Goal: Task Accomplishment & Management: Manage account settings

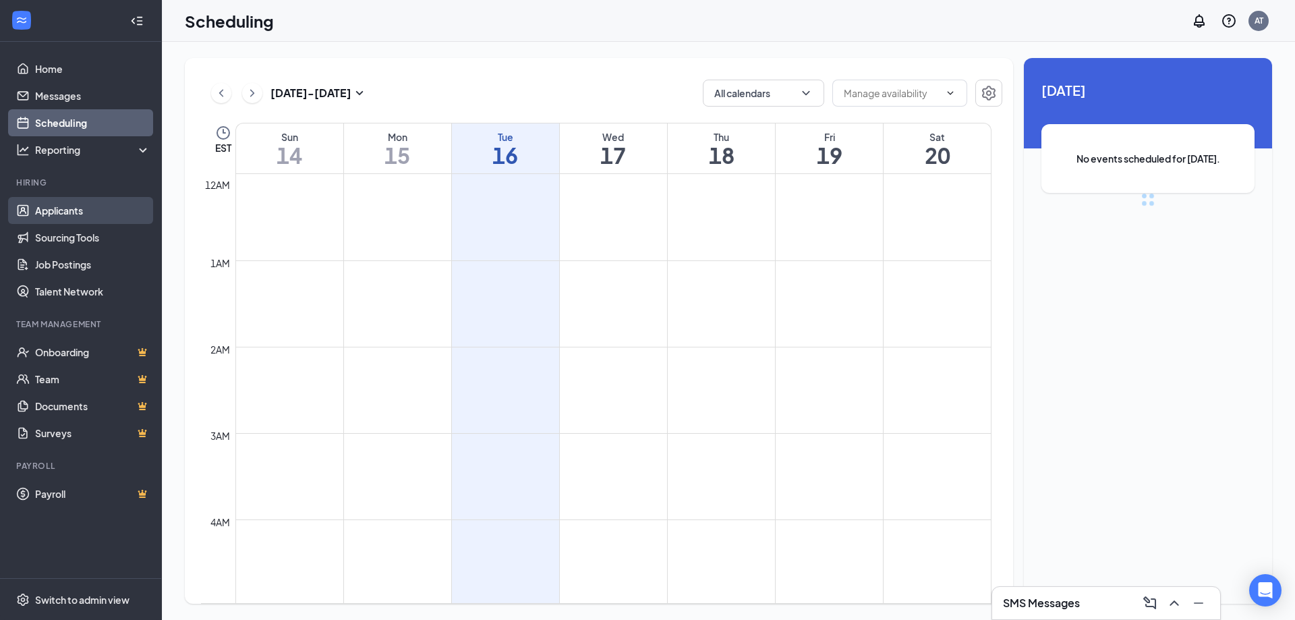
scroll to position [663, 0]
click at [57, 212] on link "Applicants" at bounding box center [92, 210] width 115 height 27
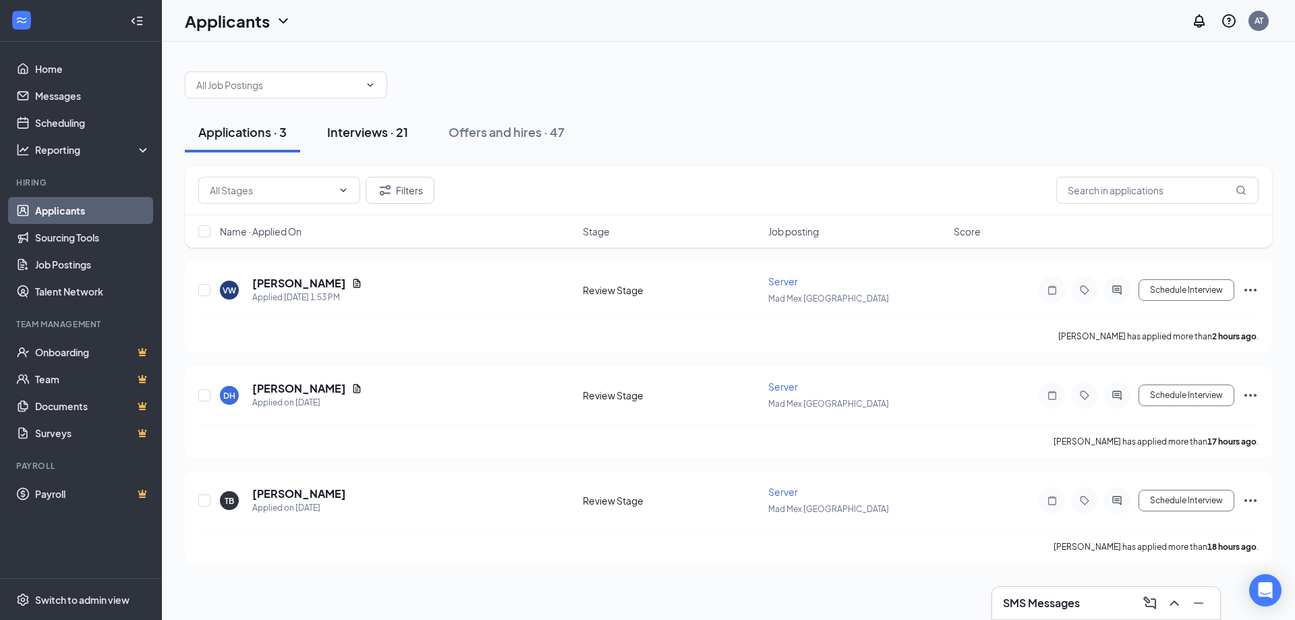
click at [344, 134] on div "Interviews · 21" at bounding box center [367, 131] width 81 height 17
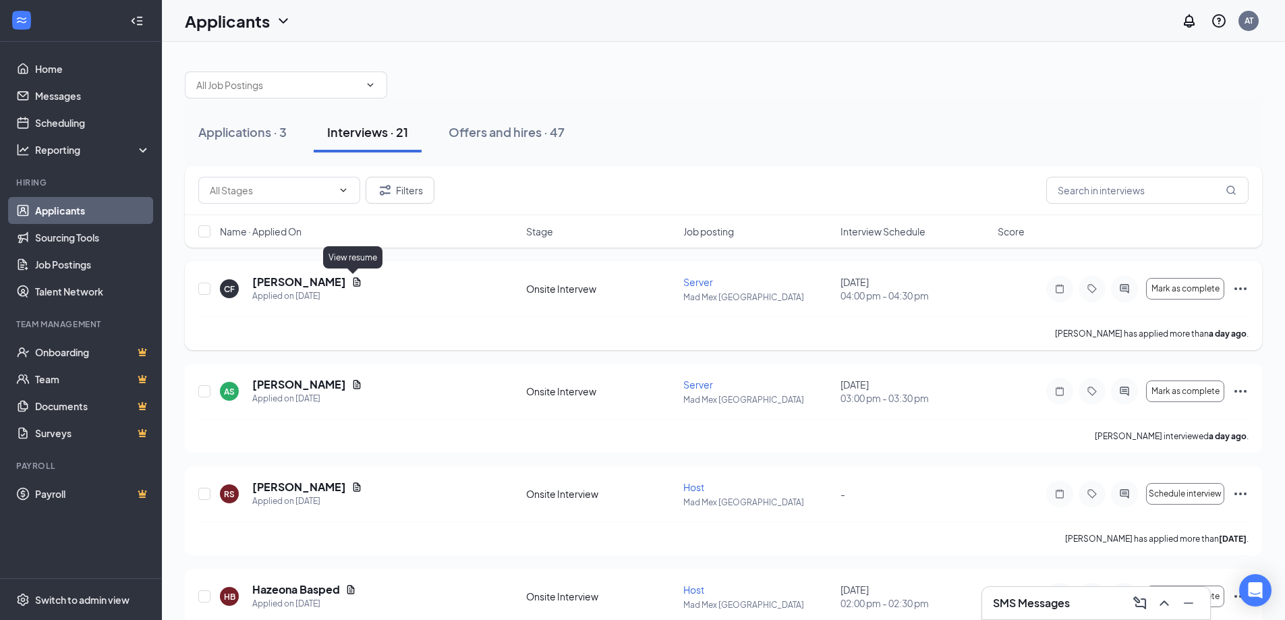
click at [353, 282] on icon "Document" at bounding box center [356, 281] width 7 height 9
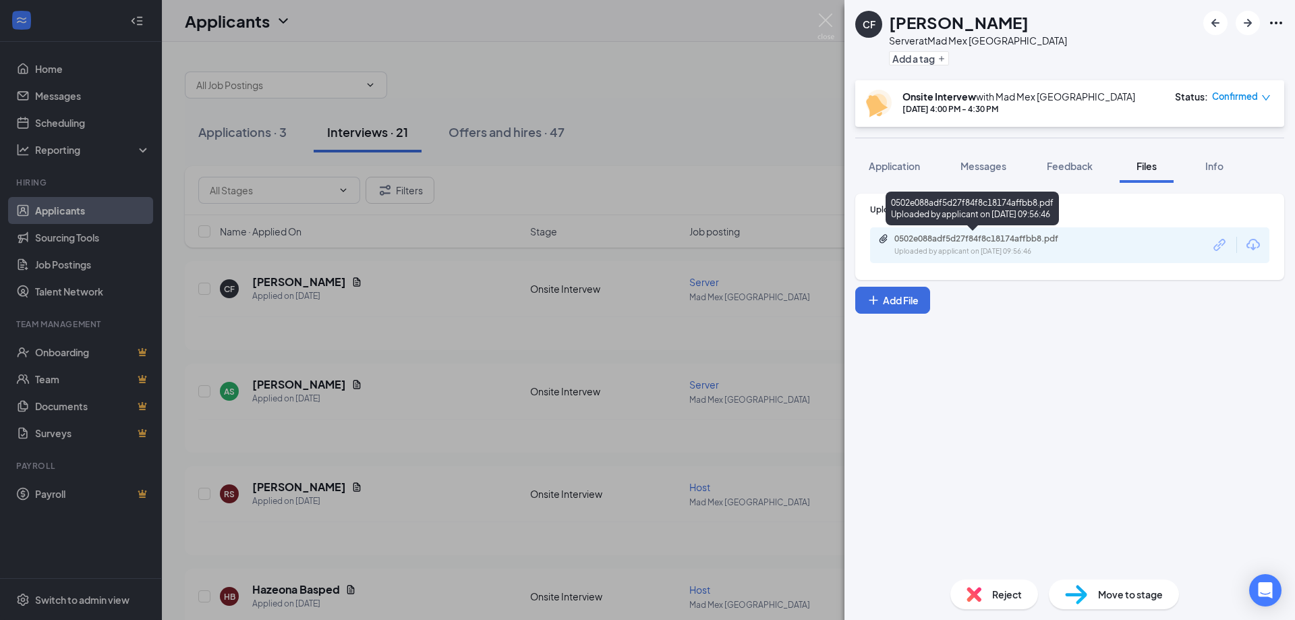
click at [949, 247] on div "Uploaded by applicant on [DATE] 09:56:46" at bounding box center [995, 251] width 202 height 11
click at [887, 172] on div "Application" at bounding box center [894, 165] width 51 height 13
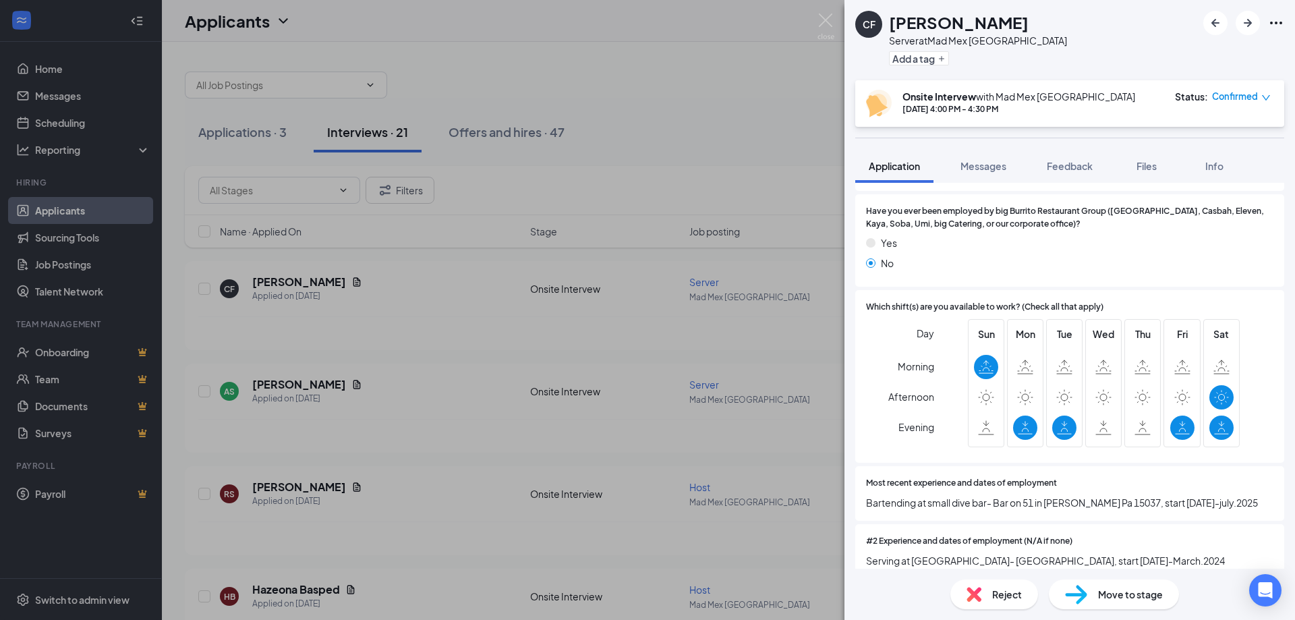
scroll to position [405, 0]
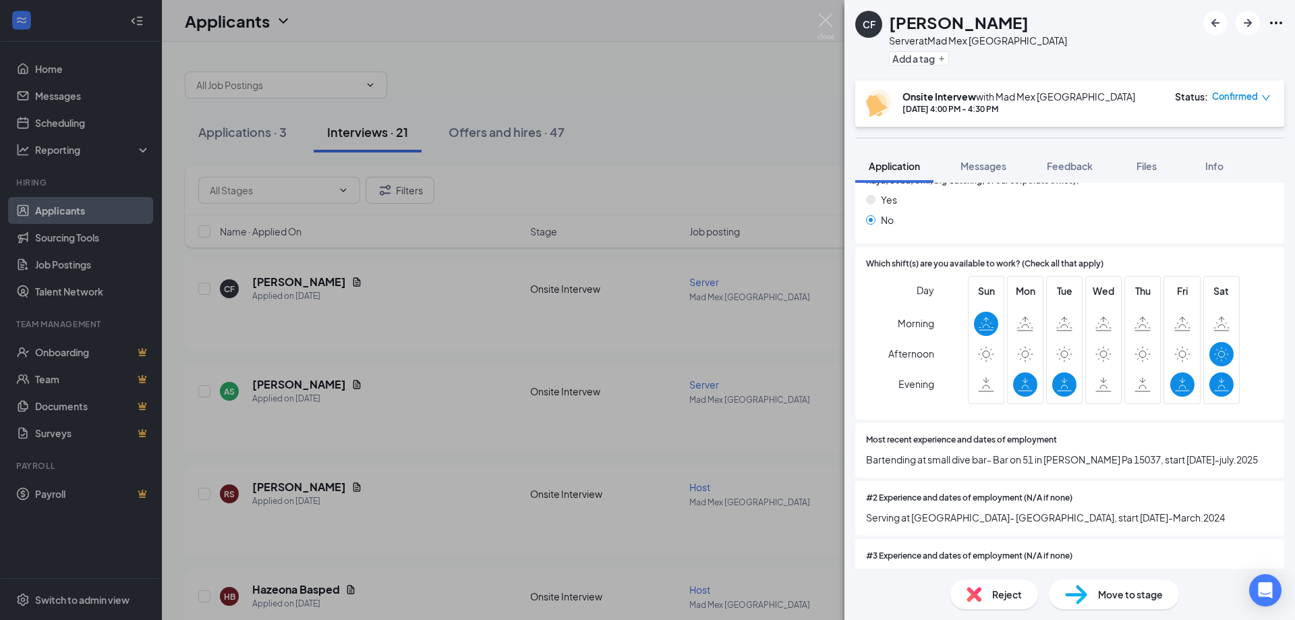
click at [1140, 596] on span "Move to stage" at bounding box center [1130, 594] width 65 height 15
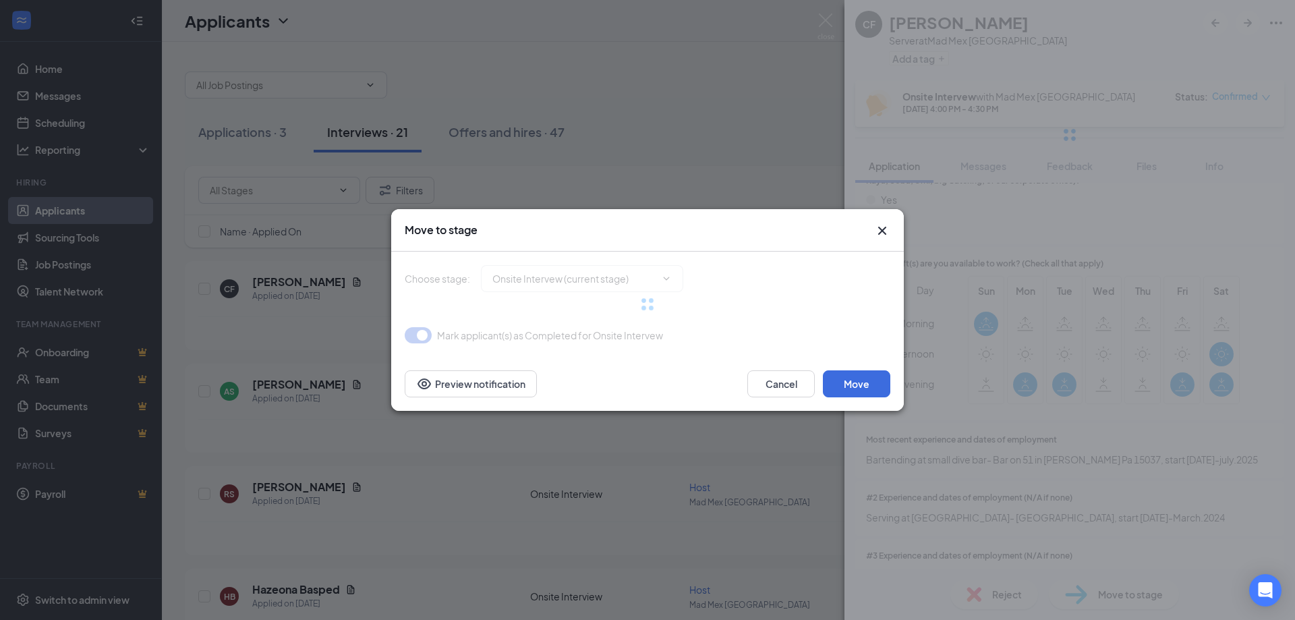
type input "Hiring Complete (final stage)"
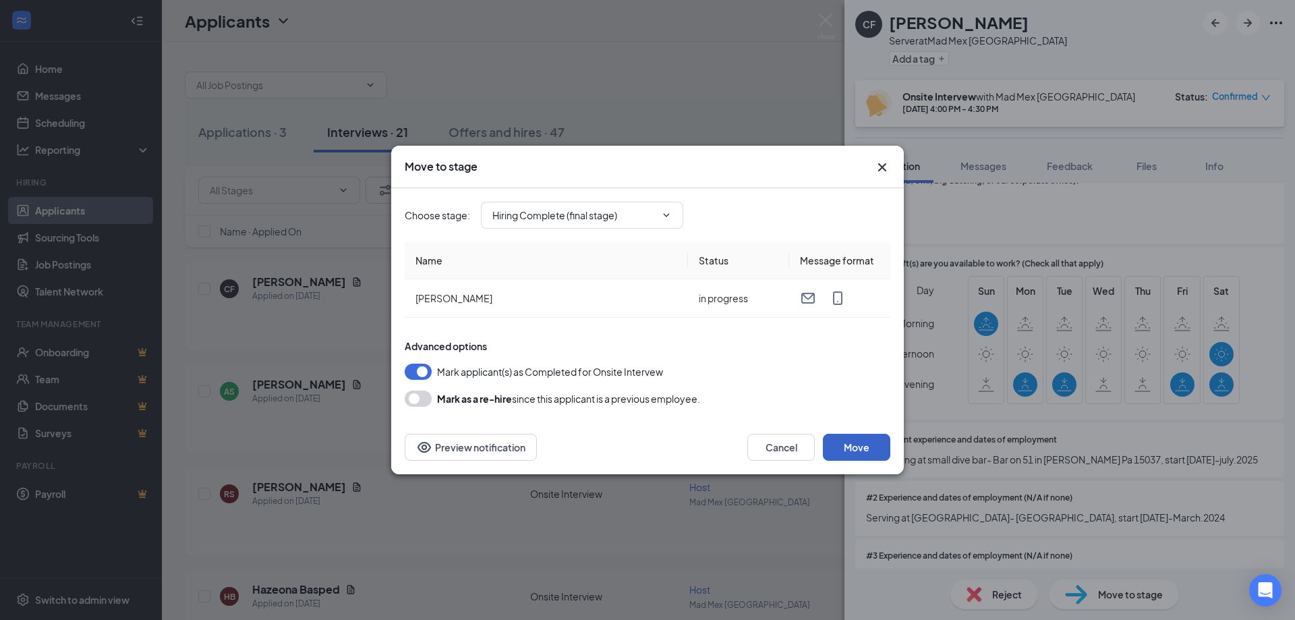
click at [878, 444] on button "Move" at bounding box center [856, 447] width 67 height 27
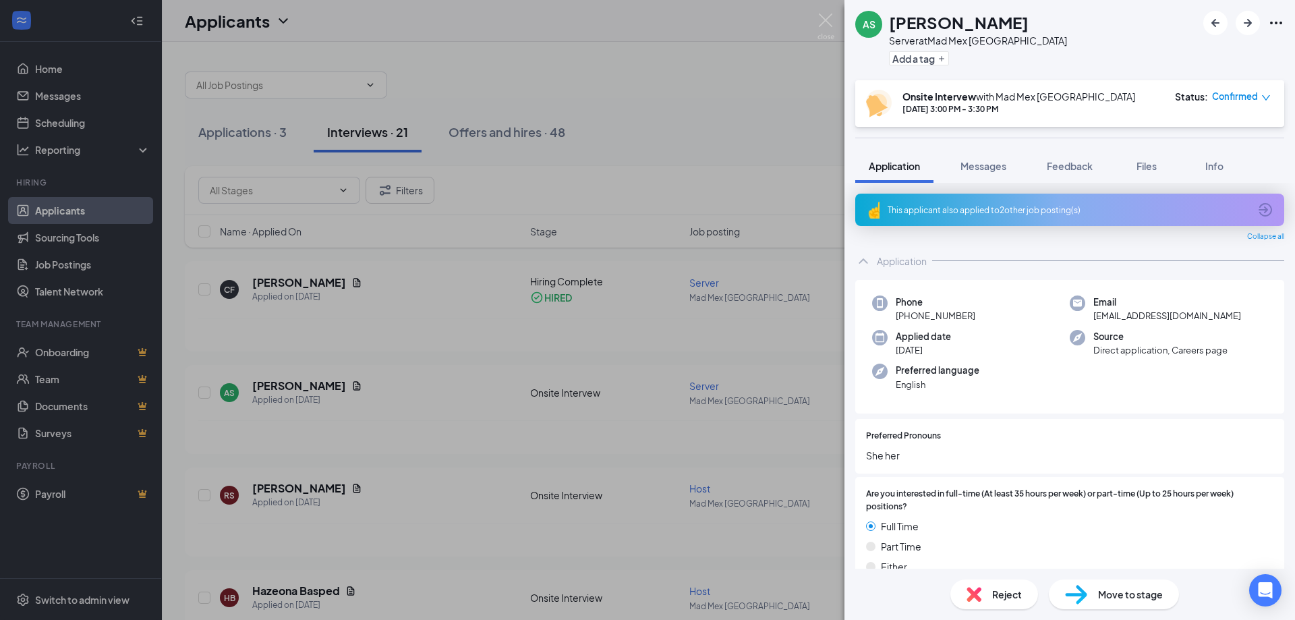
click at [1258, 210] on icon "ArrowCircle" at bounding box center [1264, 209] width 13 height 13
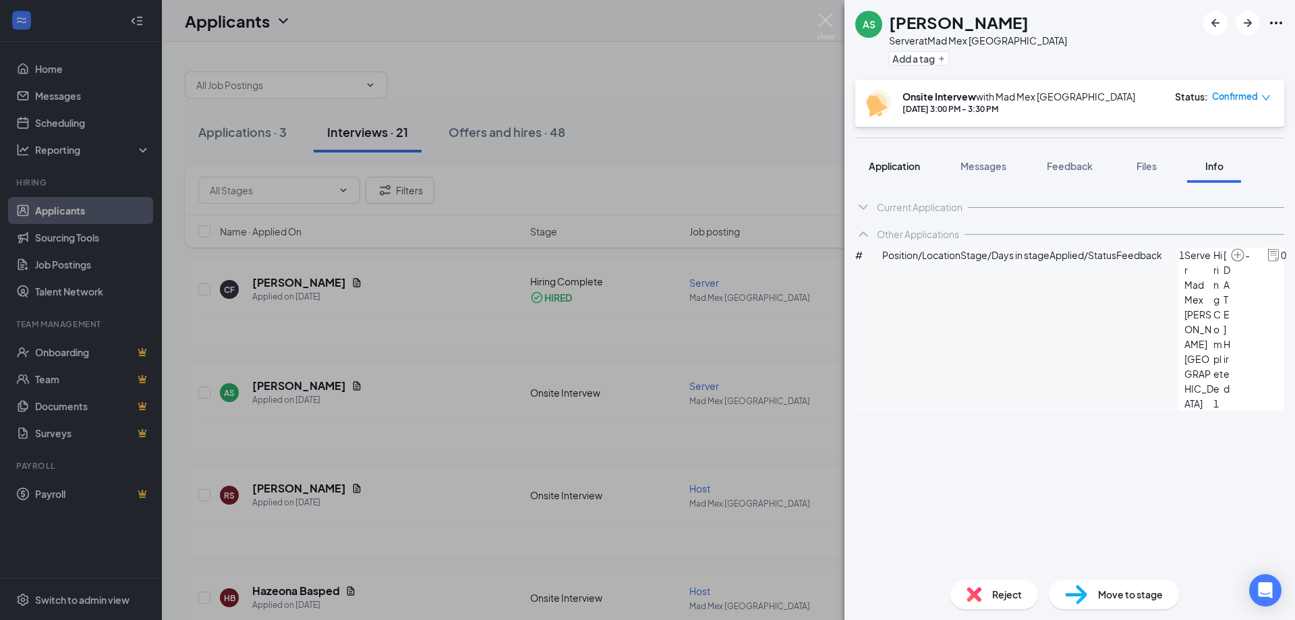
click at [894, 166] on span "Application" at bounding box center [894, 166] width 51 height 12
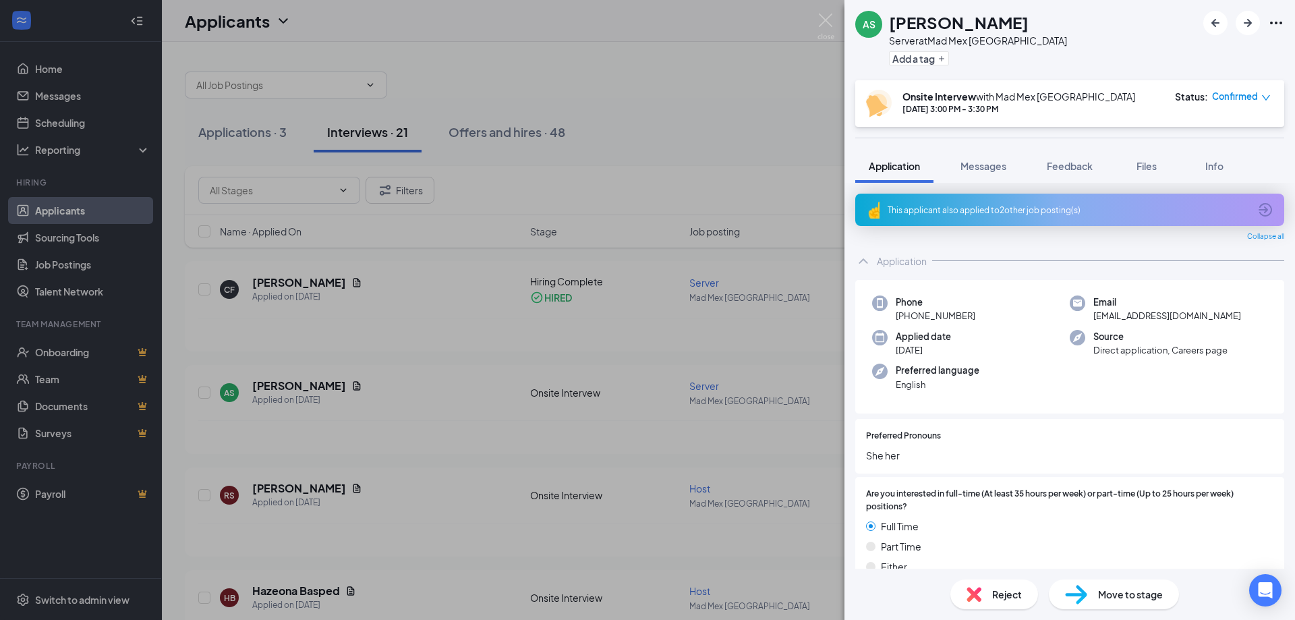
click at [1258, 208] on icon "ArrowCircle" at bounding box center [1264, 209] width 13 height 13
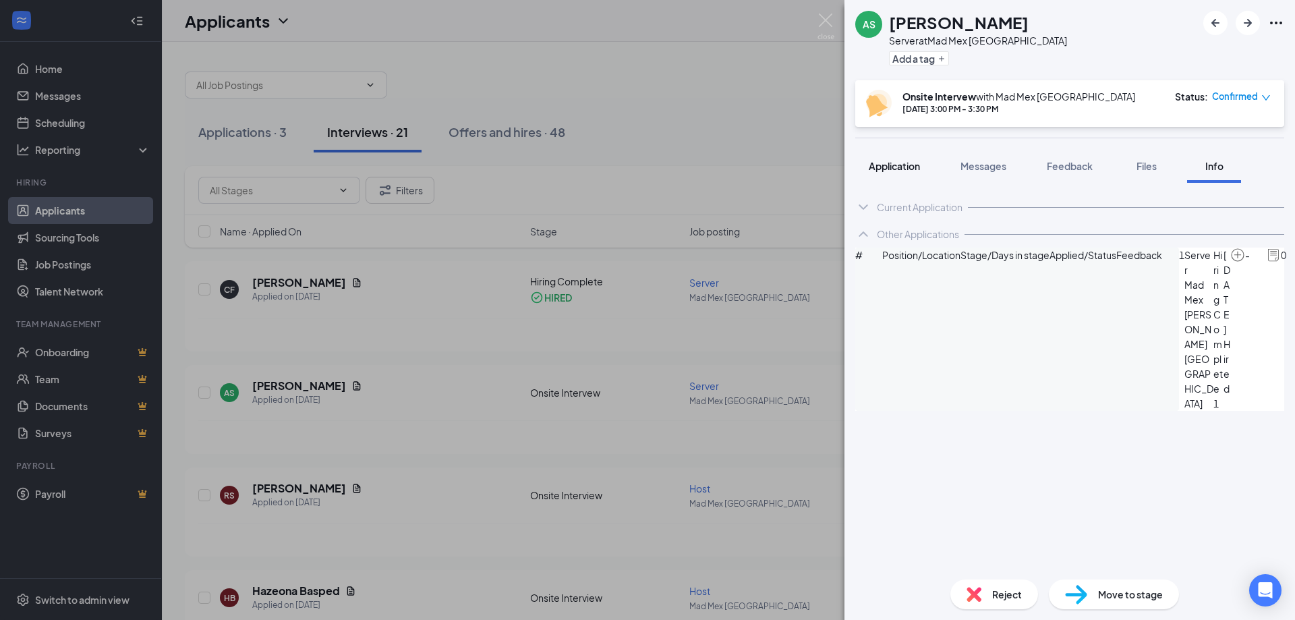
click at [909, 165] on span "Application" at bounding box center [894, 166] width 51 height 12
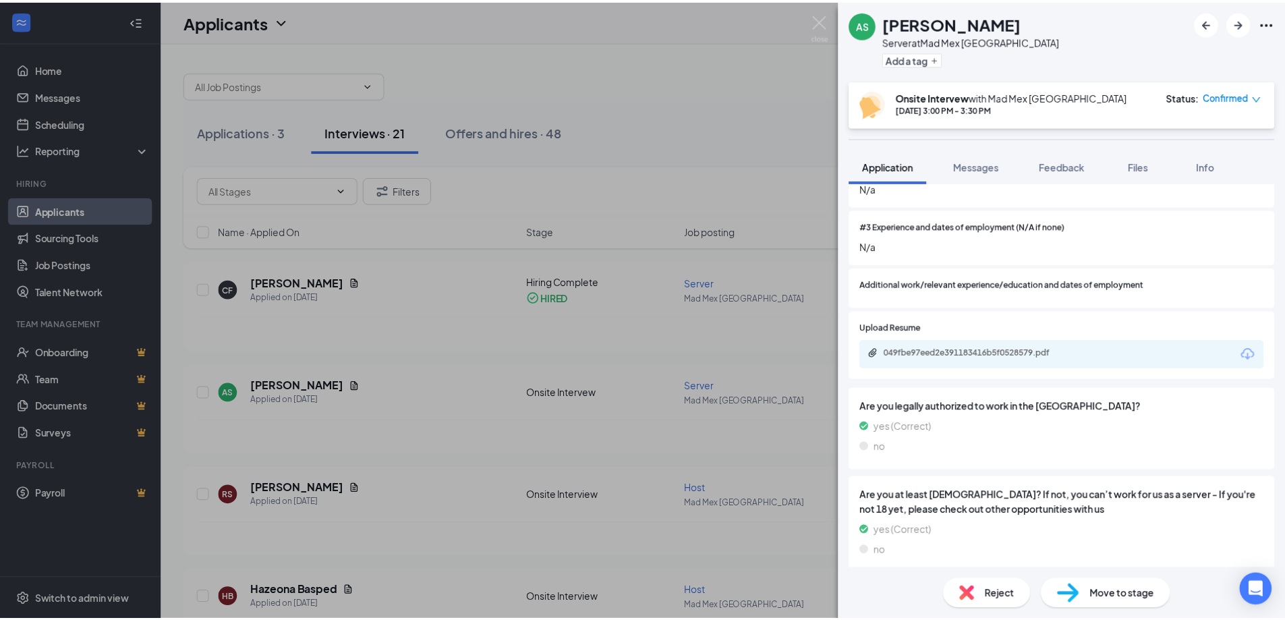
scroll to position [780, 0]
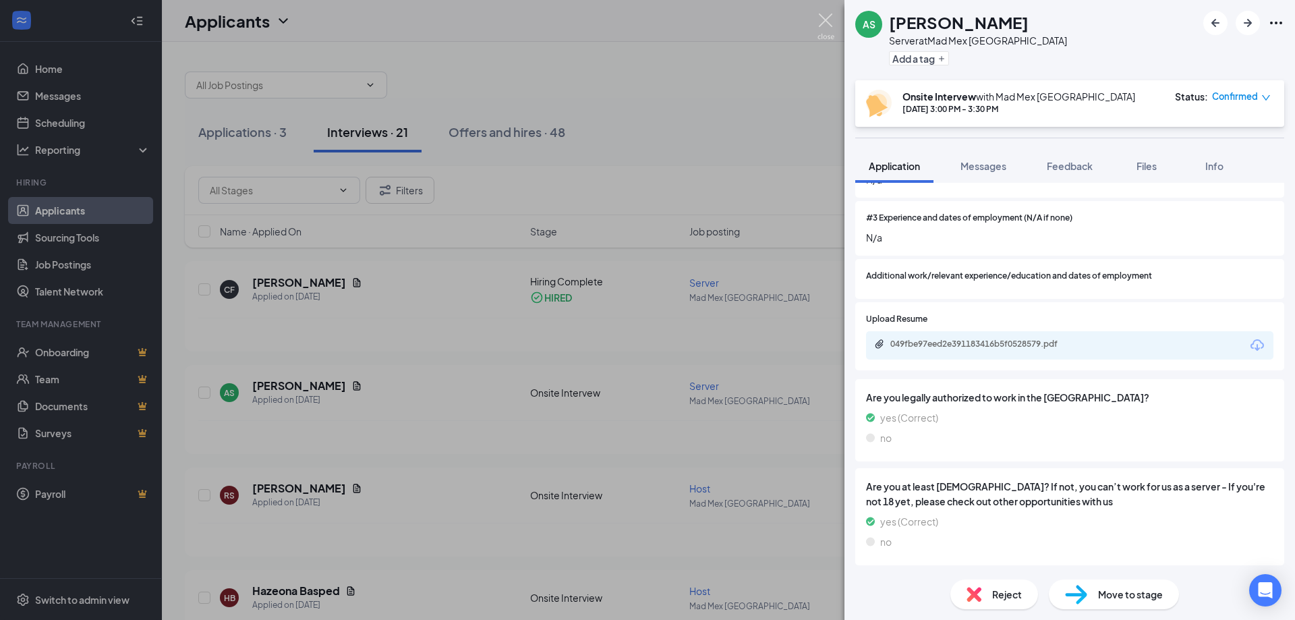
drag, startPoint x: 831, startPoint y: 20, endPoint x: 453, endPoint y: 179, distance: 410.1
click at [830, 20] on img at bounding box center [825, 26] width 17 height 26
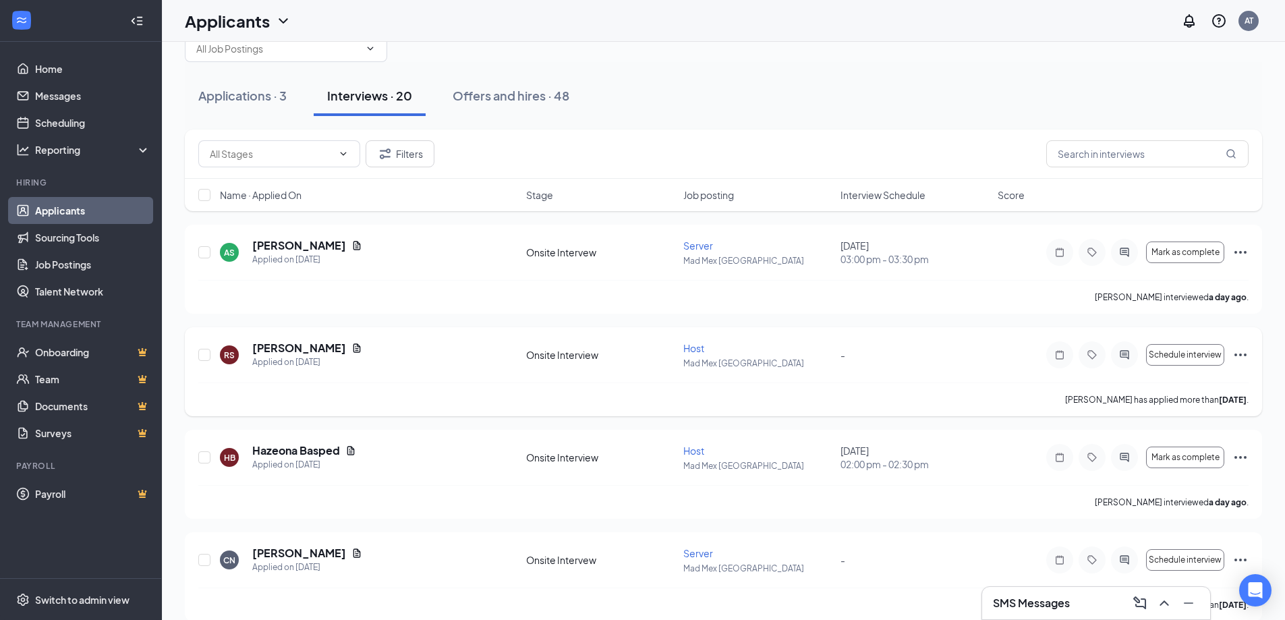
scroll to position [67, 0]
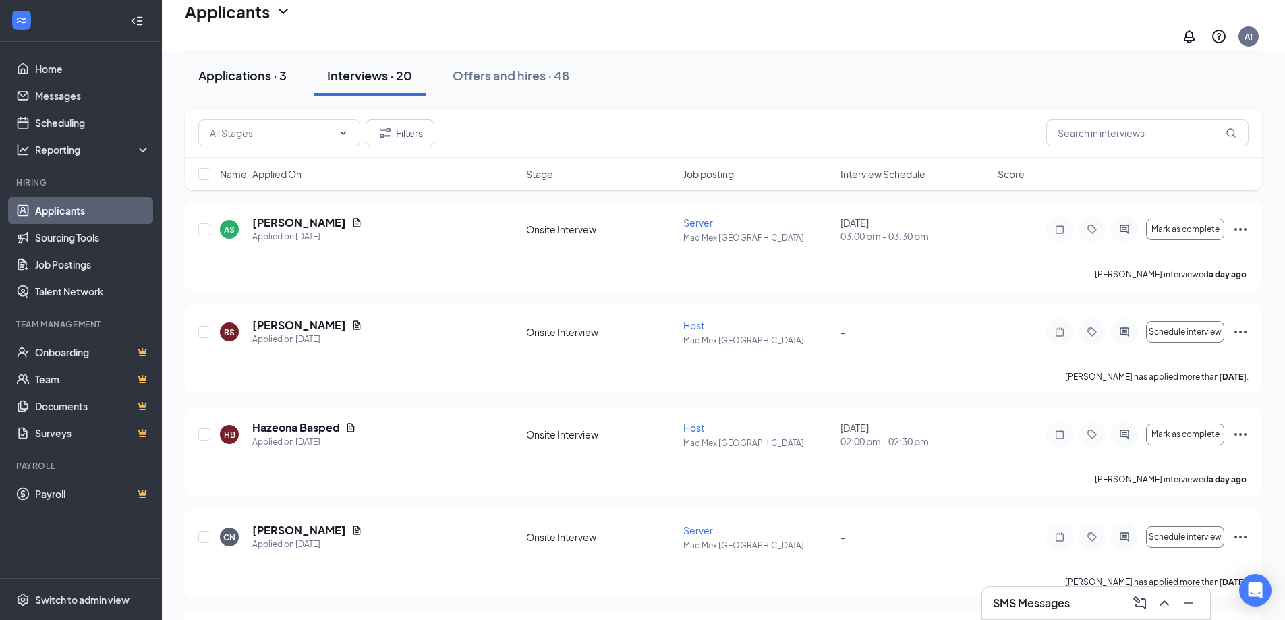
click at [230, 78] on div "Applications · 3" at bounding box center [242, 75] width 88 height 17
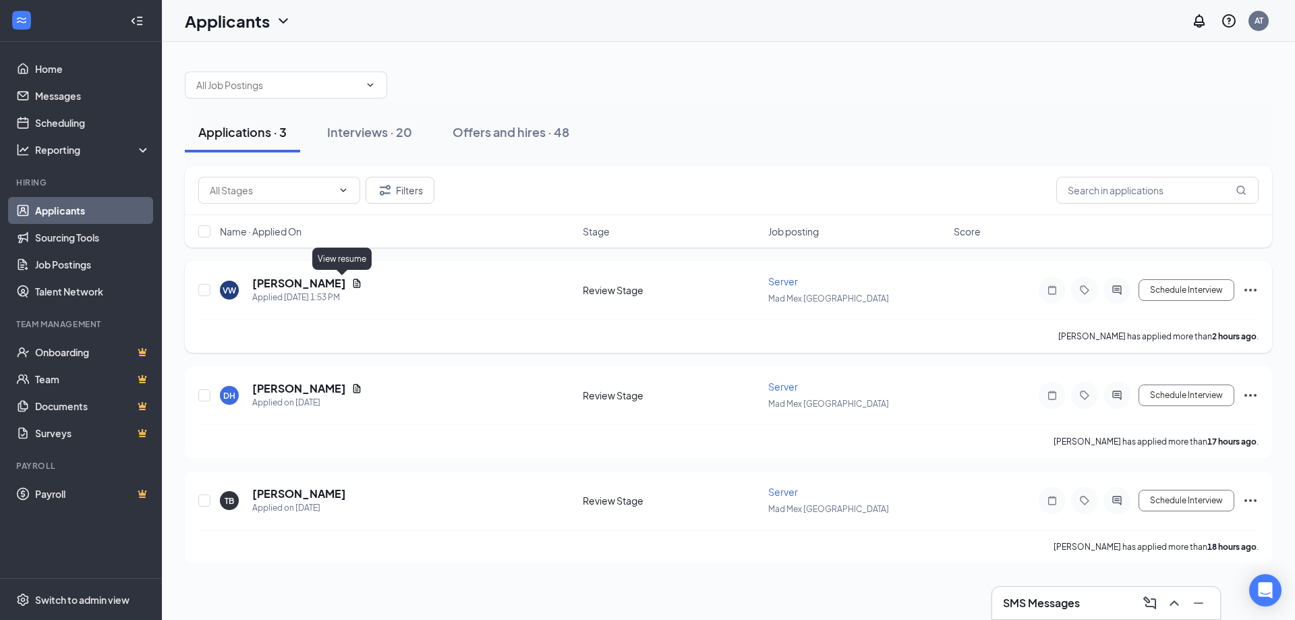
click at [351, 283] on icon "Document" at bounding box center [356, 283] width 11 height 11
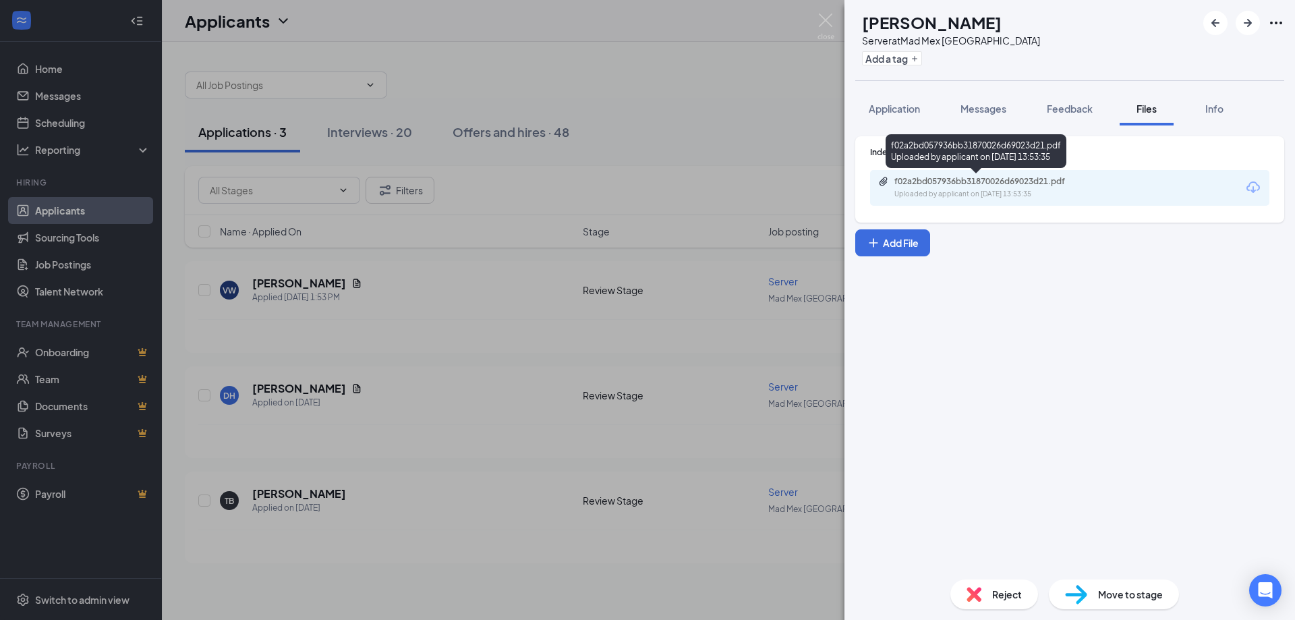
click at [1024, 191] on div "Uploaded by applicant on [DATE] 13:53:35" at bounding box center [995, 194] width 202 height 11
click at [901, 113] on span "Application" at bounding box center [894, 109] width 51 height 12
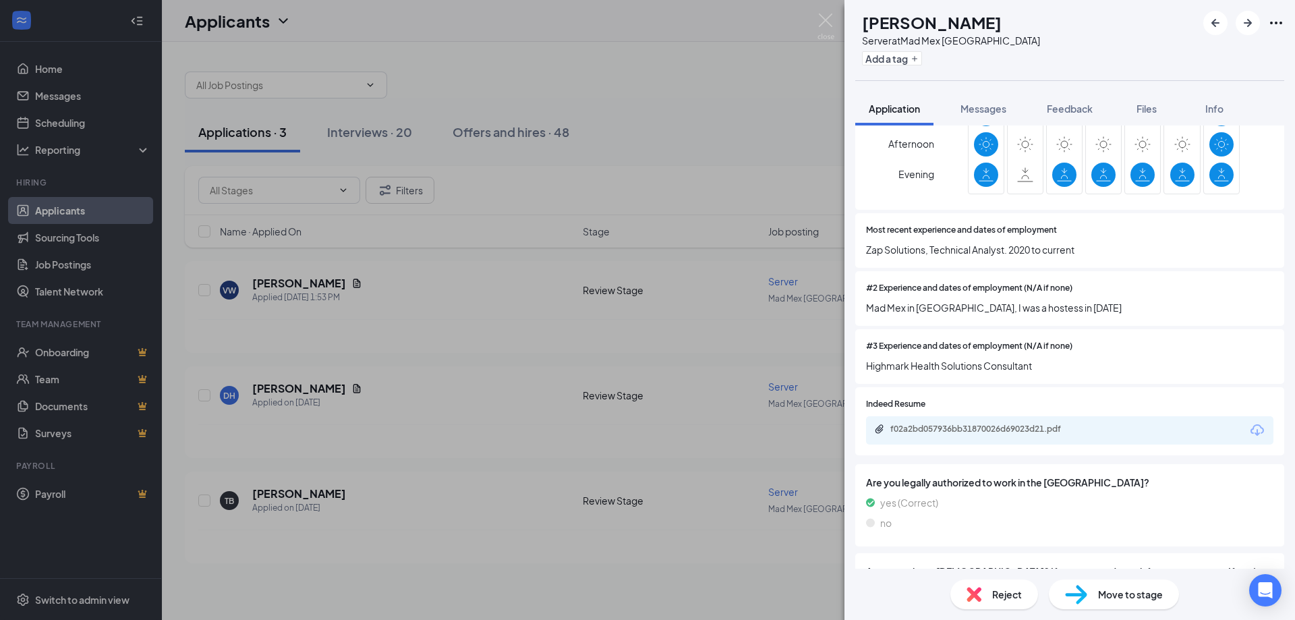
scroll to position [607, 0]
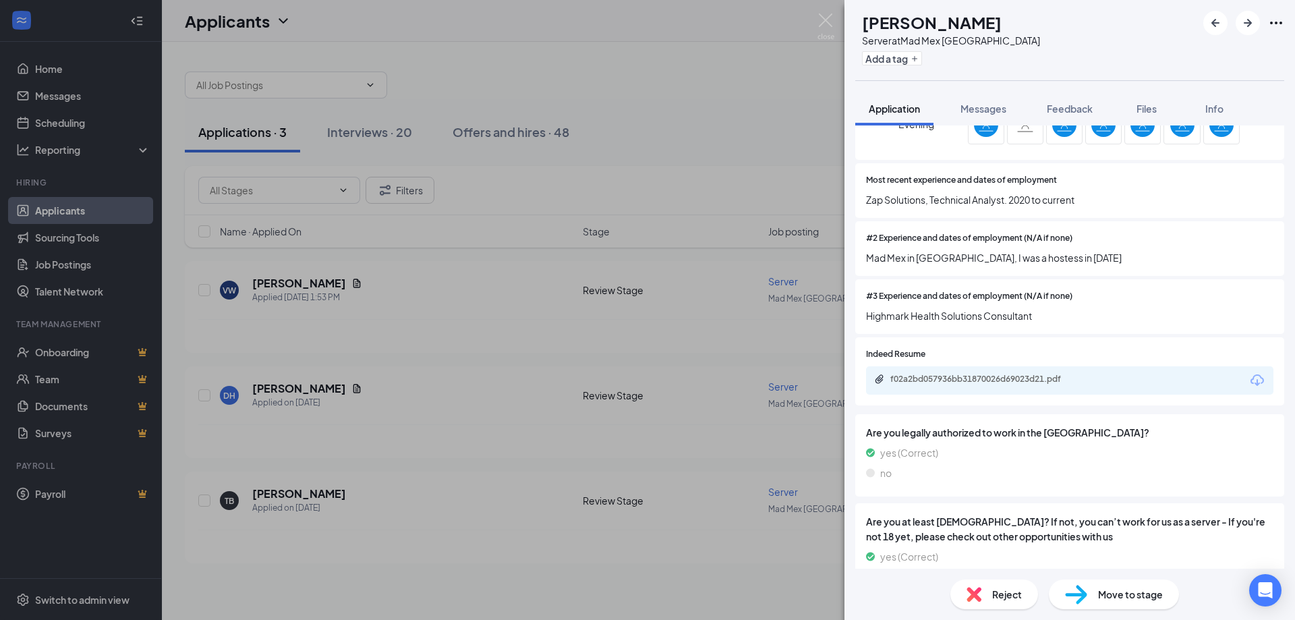
click at [566, 78] on div "VW [PERSON_NAME] Server at Mad Mex [GEOGRAPHIC_DATA] Add a tag Application Mess…" at bounding box center [647, 310] width 1295 height 620
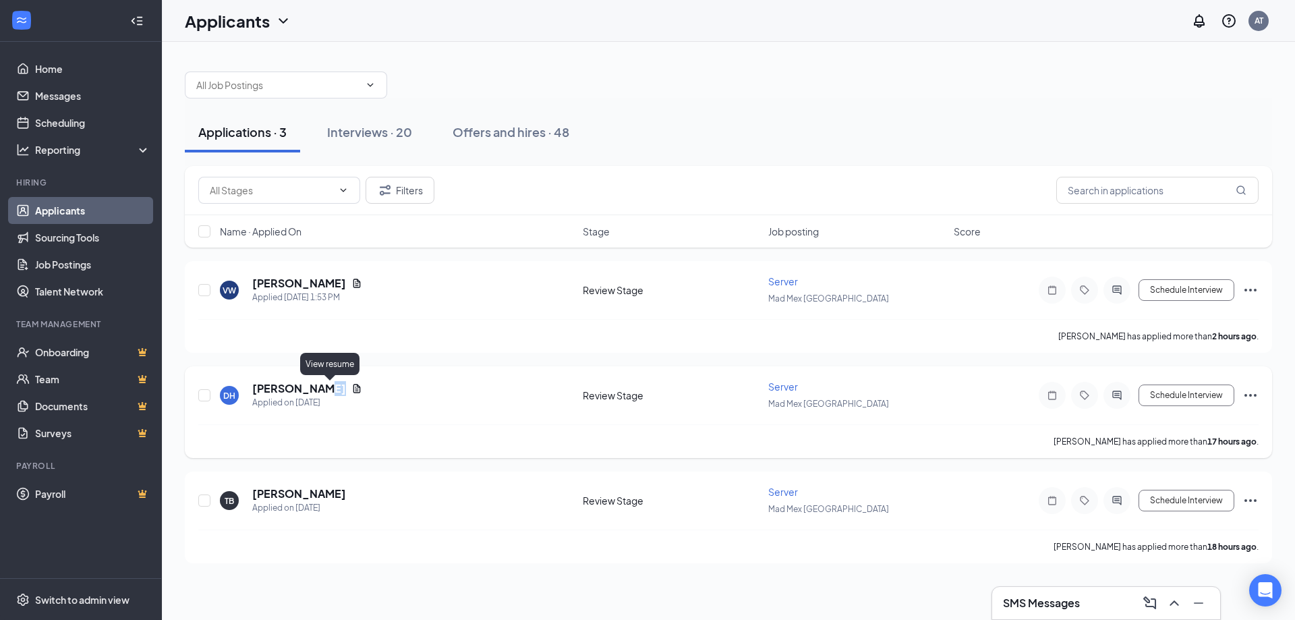
click at [351, 388] on icon "Document" at bounding box center [356, 388] width 11 height 11
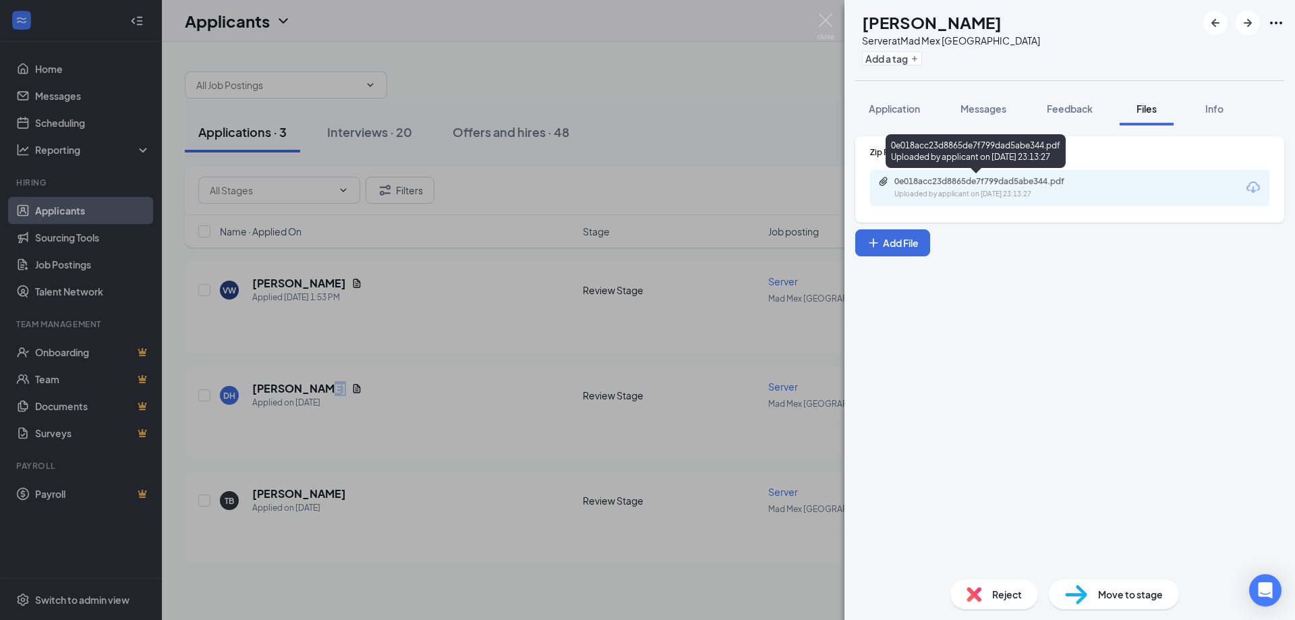
click at [929, 198] on div "Uploaded by applicant on [DATE] 23:13:27" at bounding box center [995, 194] width 202 height 11
click at [909, 113] on span "Application" at bounding box center [894, 109] width 51 height 12
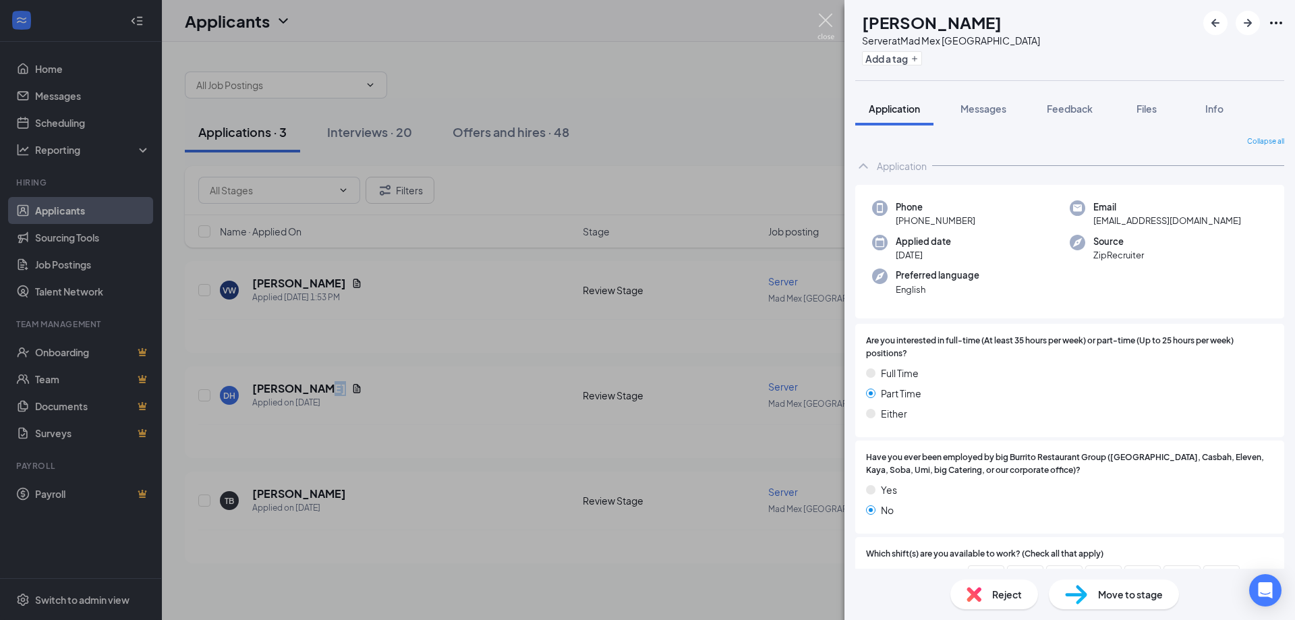
click at [819, 20] on img at bounding box center [825, 26] width 17 height 26
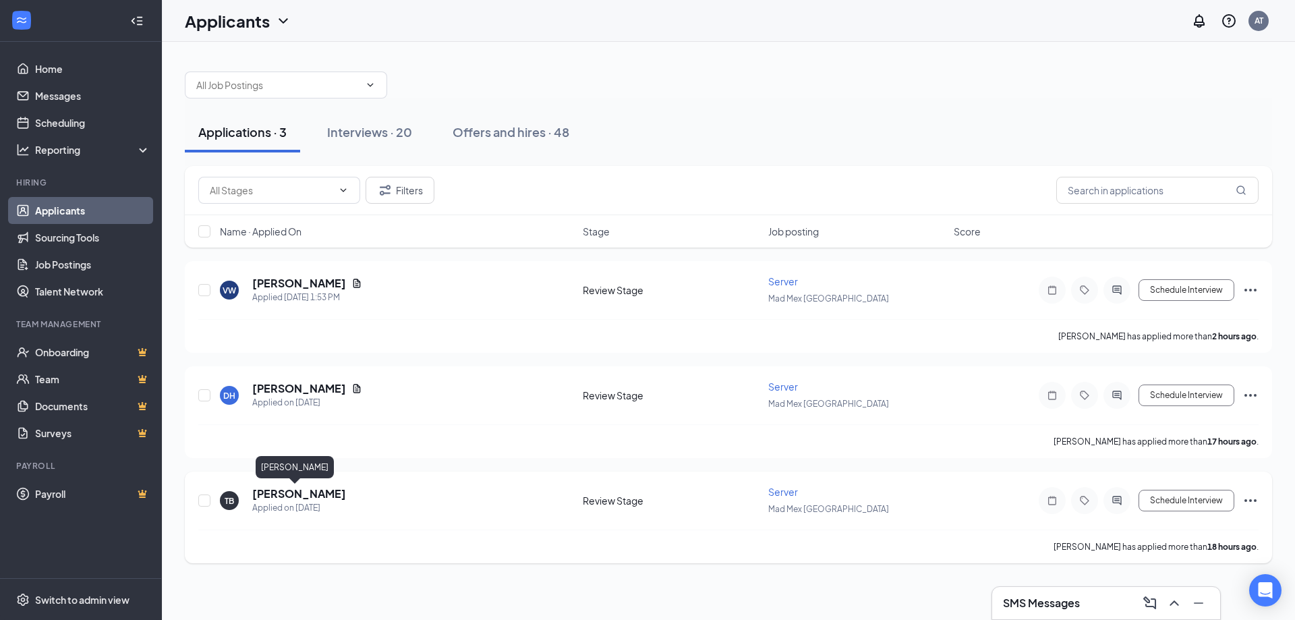
click at [287, 492] on h5 "[PERSON_NAME]" at bounding box center [299, 493] width 94 height 15
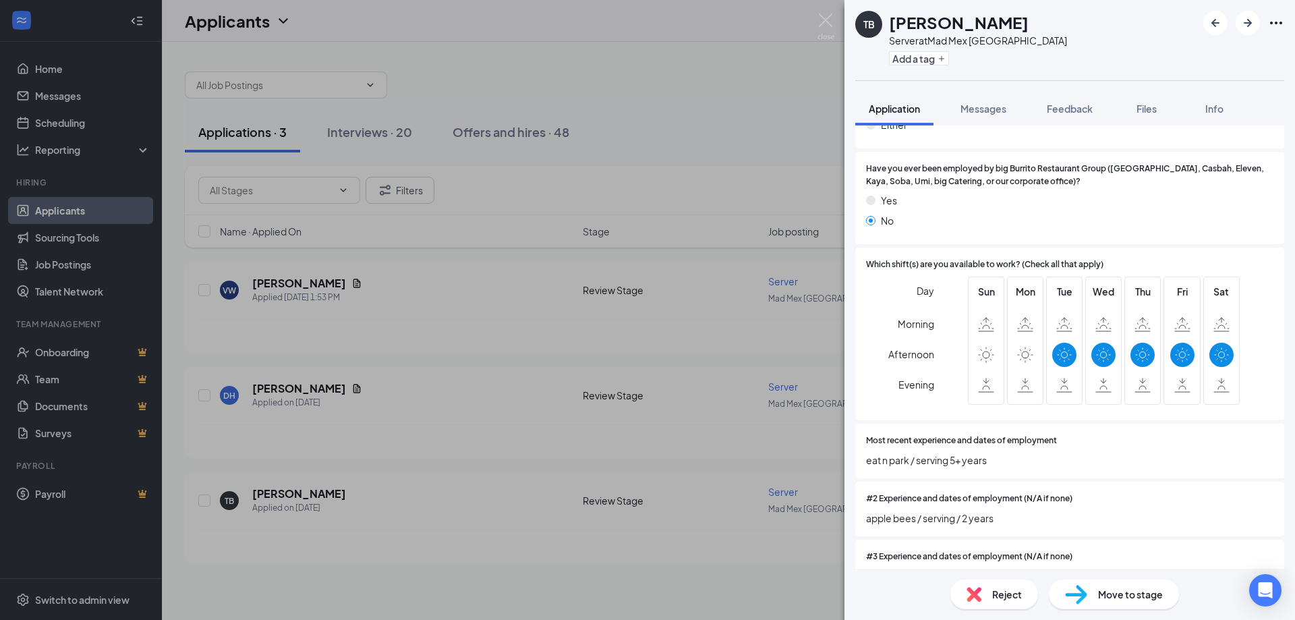
scroll to position [337, 0]
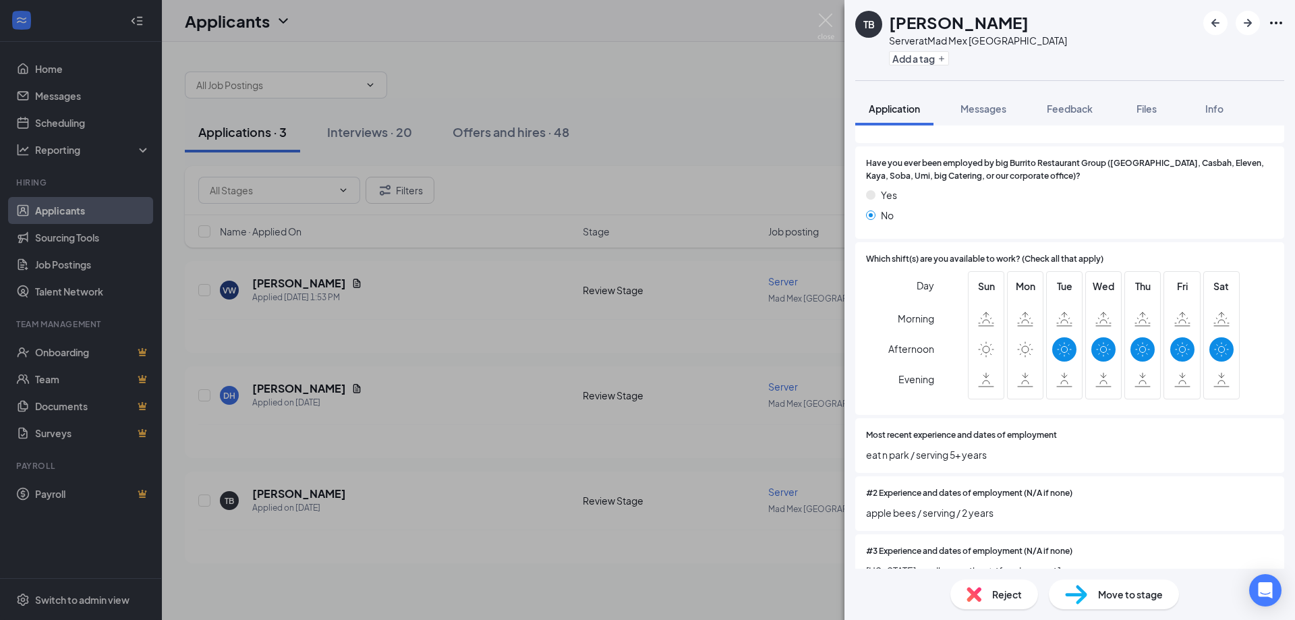
click at [990, 591] on div "Reject" at bounding box center [994, 594] width 88 height 30
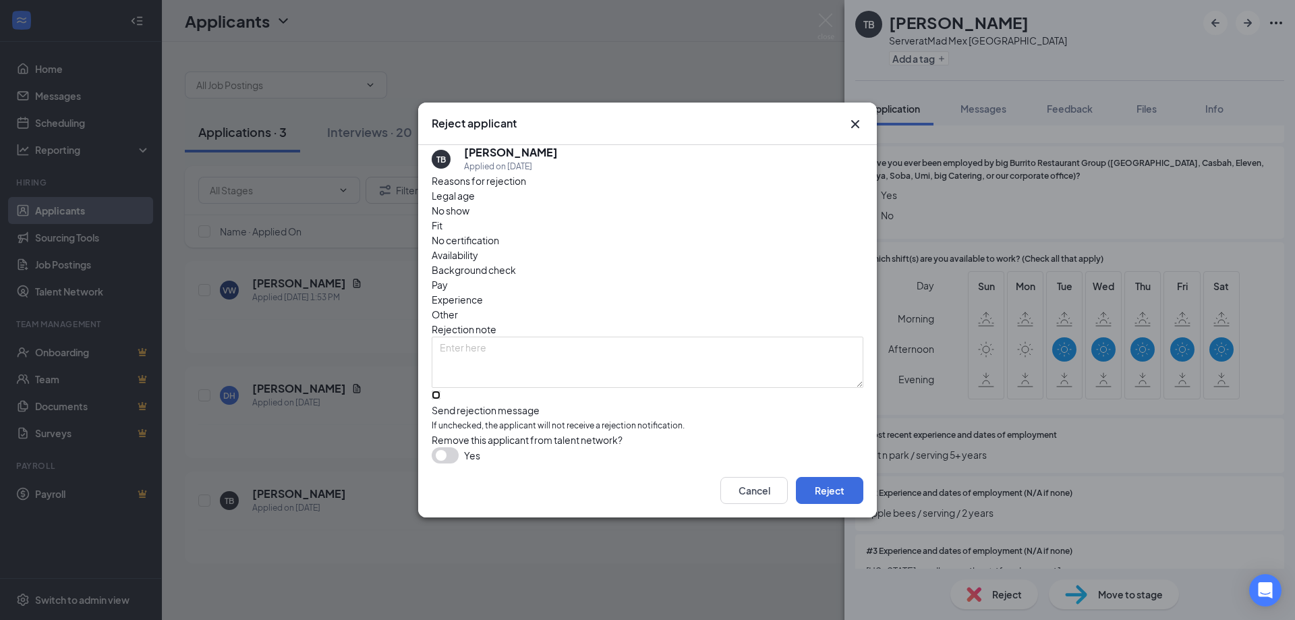
click at [440, 390] on input "Send rejection message If unchecked, the applicant will not receive a rejection…" at bounding box center [436, 394] width 9 height 9
checkbox input "true"
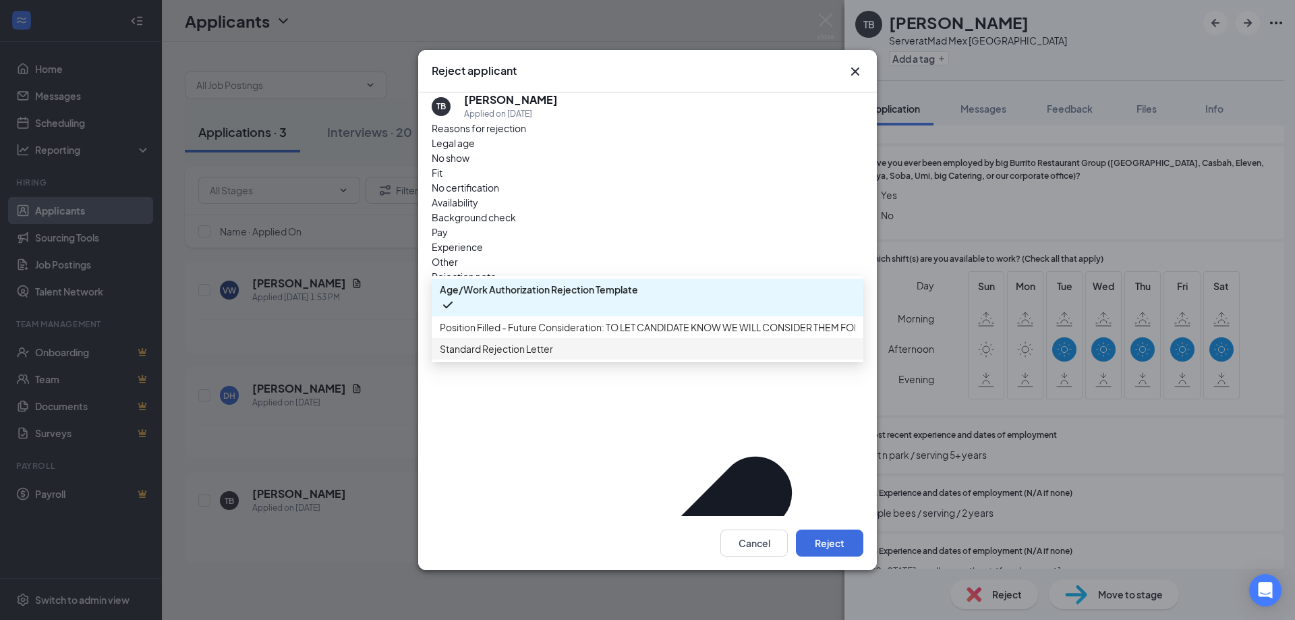
click at [461, 356] on span "Standard Rejection Letter" at bounding box center [496, 348] width 113 height 15
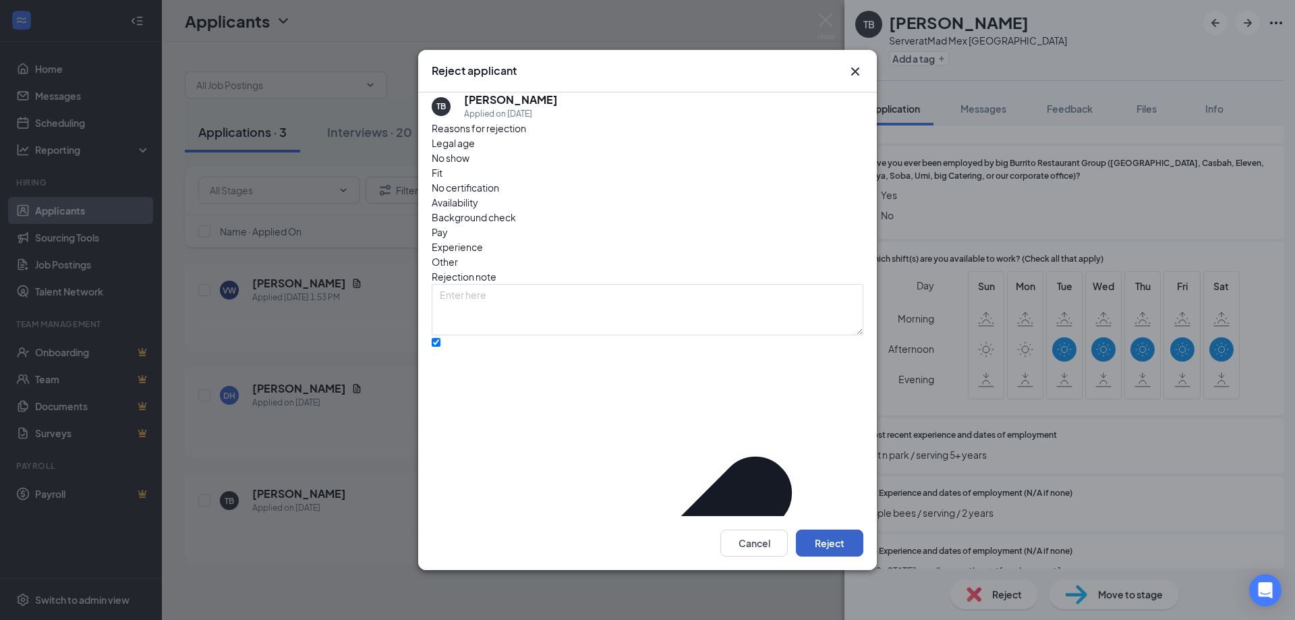
click at [838, 529] on button "Reject" at bounding box center [829, 542] width 67 height 27
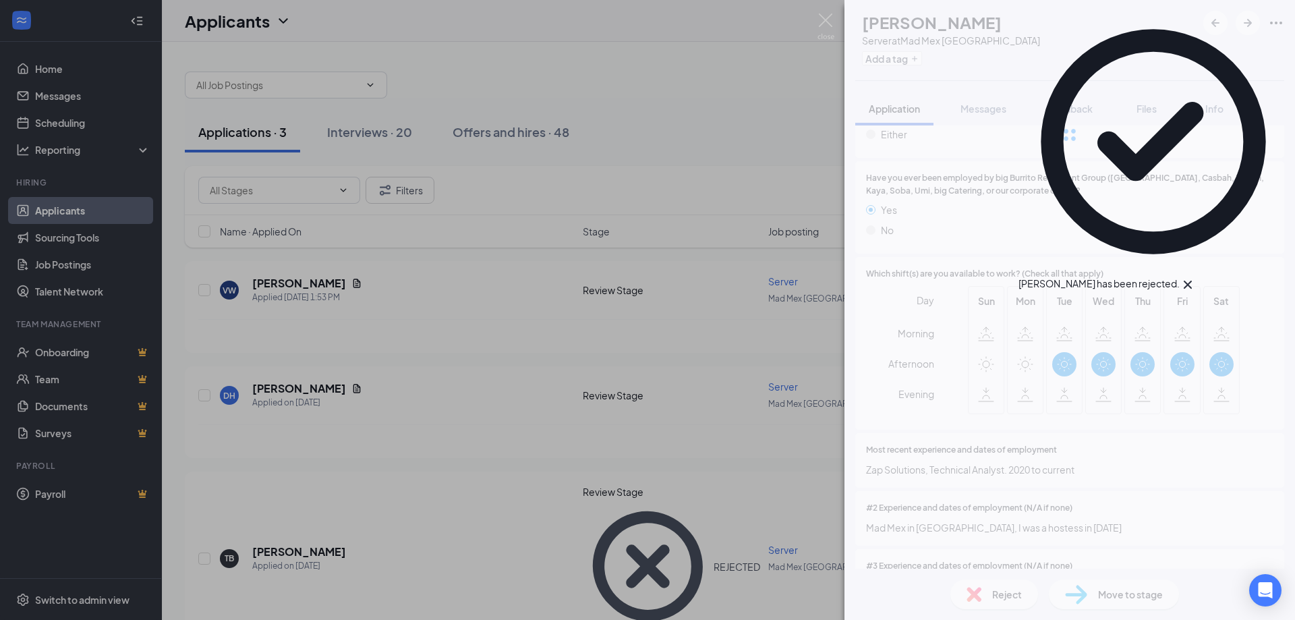
scroll to position [352, 0]
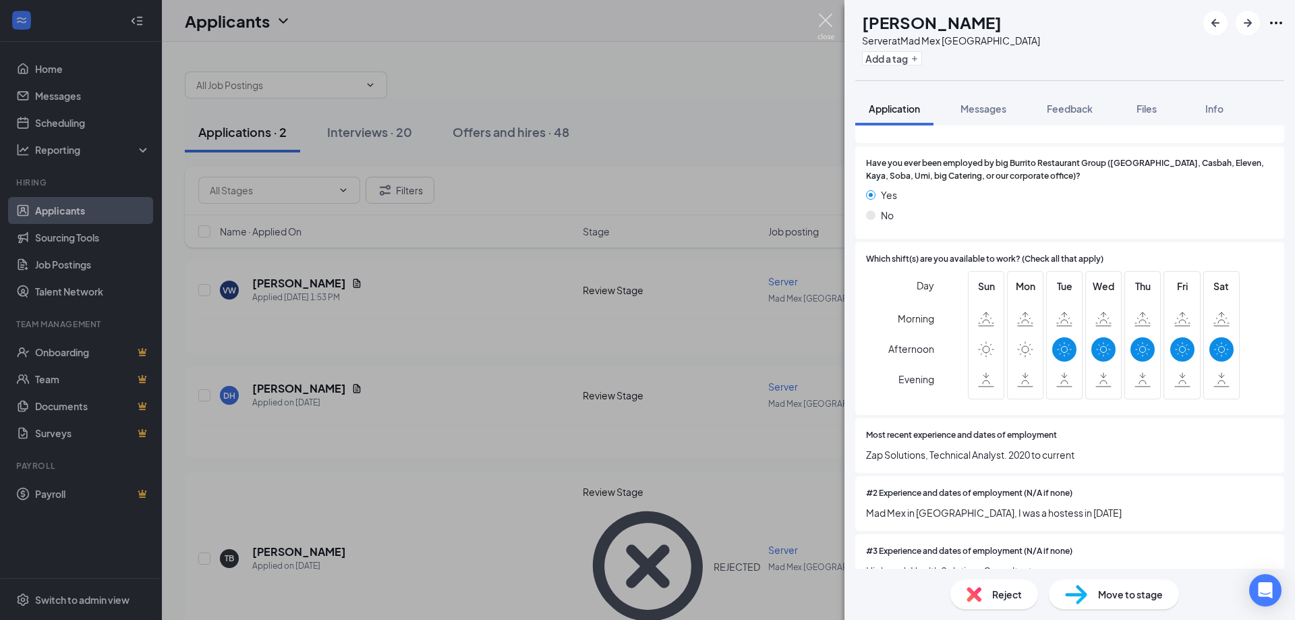
drag, startPoint x: 830, startPoint y: 18, endPoint x: 715, endPoint y: 1, distance: 116.5
click at [828, 18] on img at bounding box center [825, 26] width 17 height 26
